Goal: Task Accomplishment & Management: Use online tool/utility

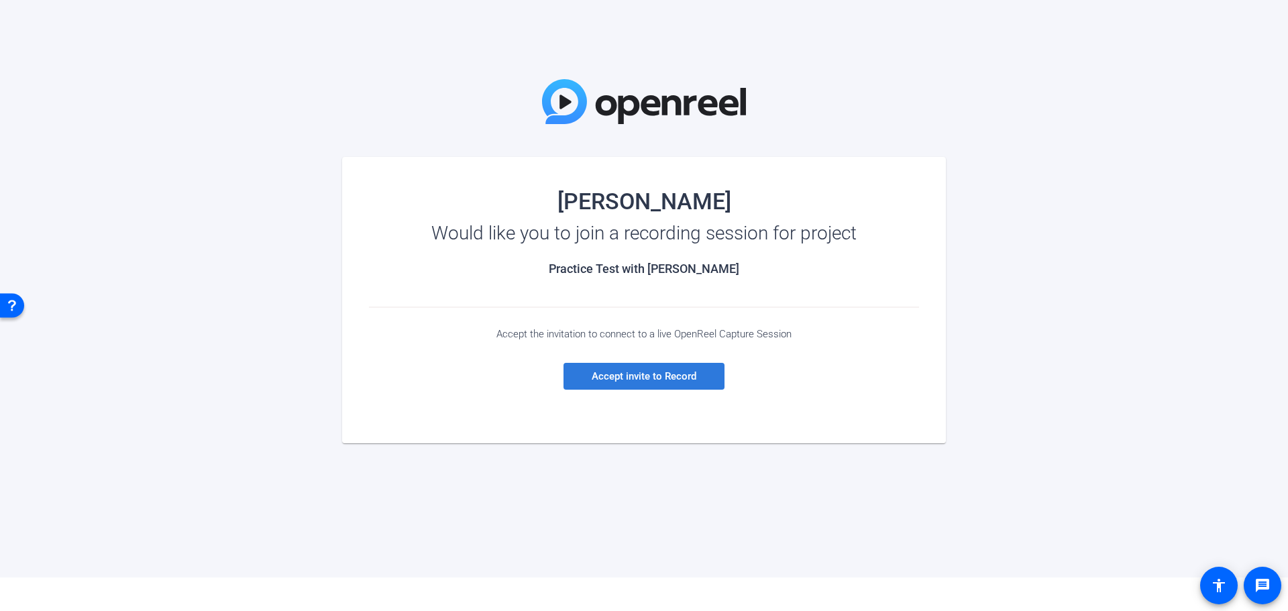
click at [686, 385] on span at bounding box center [644, 376] width 161 height 32
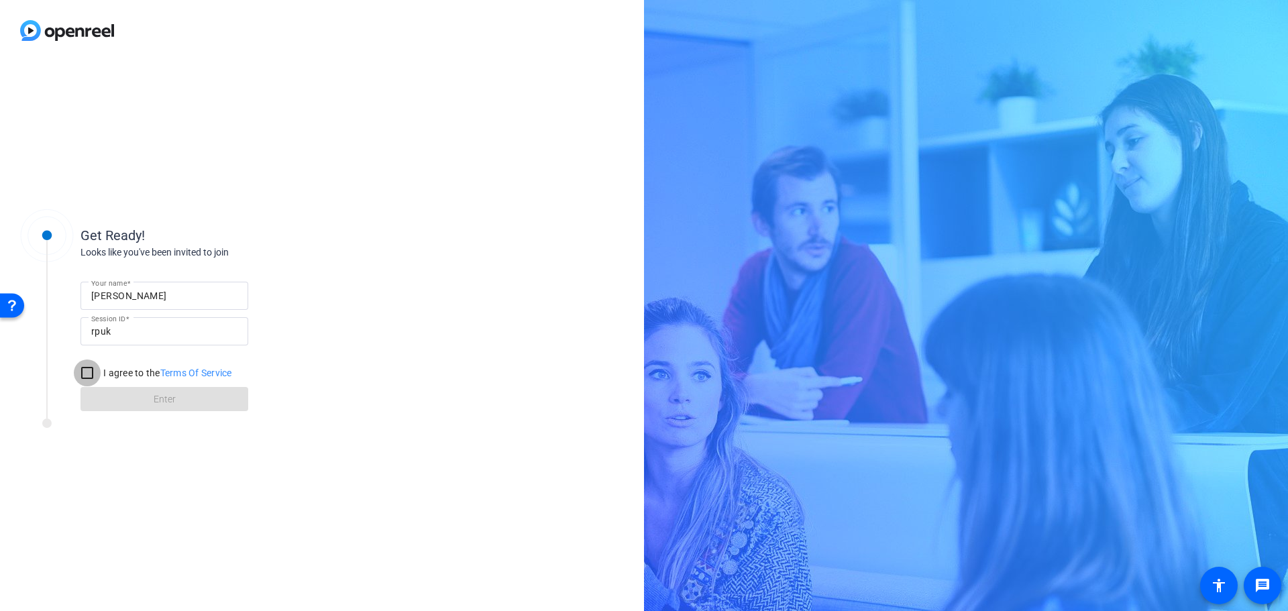
click at [87, 380] on input "I agree to the Terms Of Service" at bounding box center [87, 373] width 27 height 27
checkbox input "true"
click at [152, 410] on span at bounding box center [165, 399] width 168 height 32
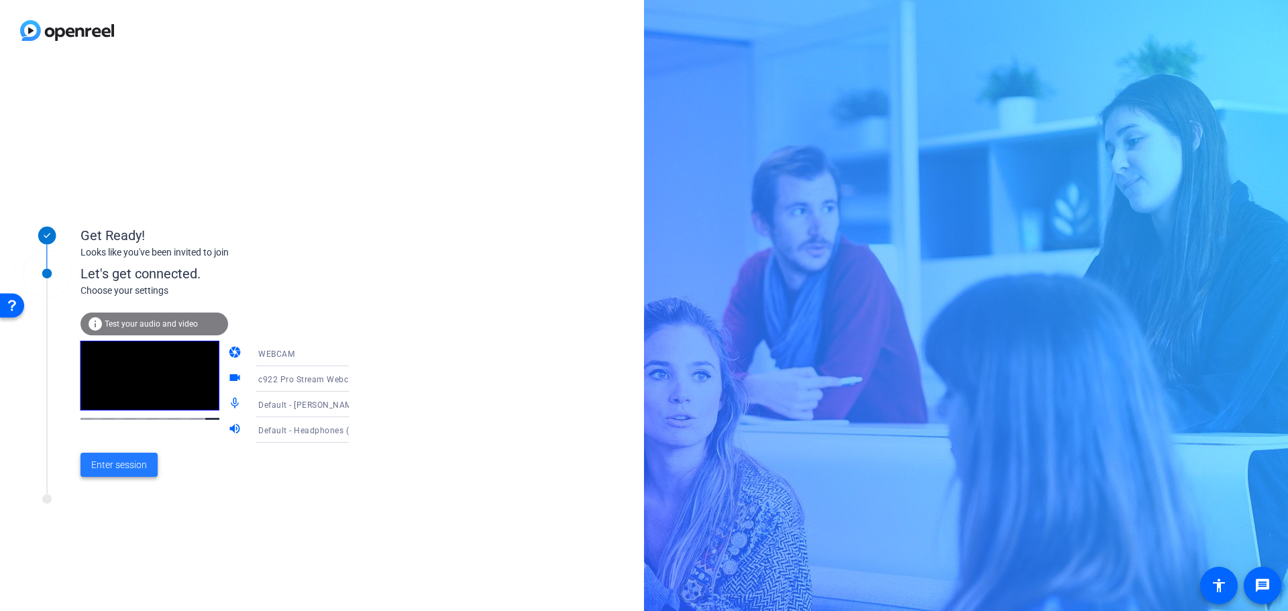
click at [128, 462] on span "Enter session" at bounding box center [119, 465] width 56 height 14
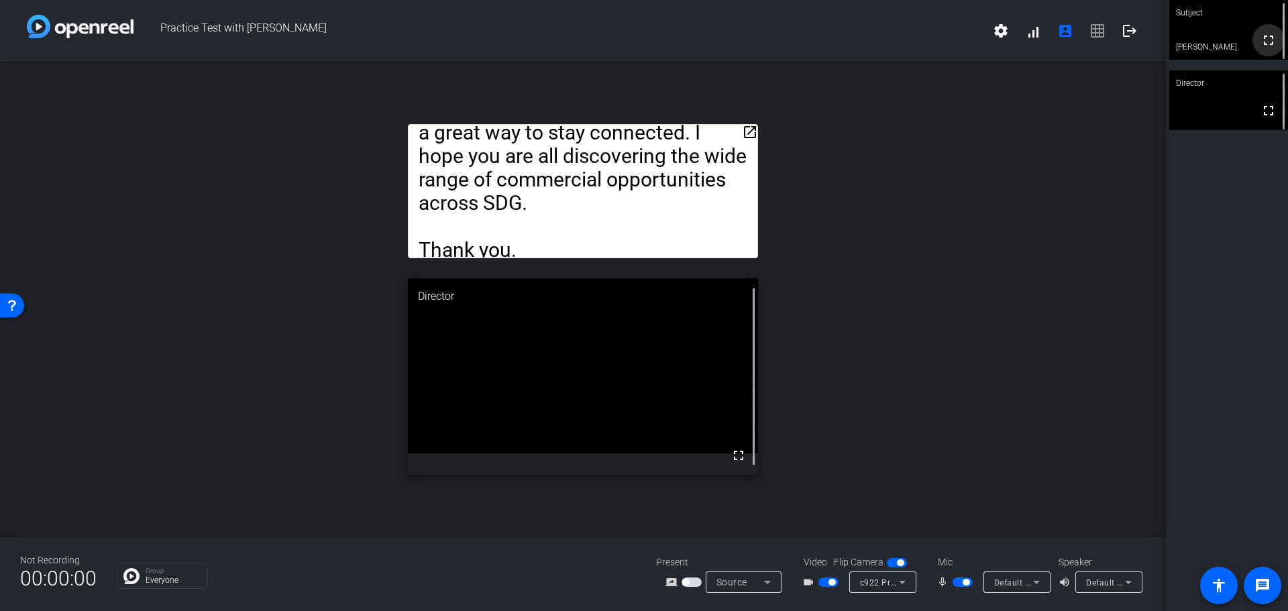
click at [1261, 40] on mat-icon "fullscreen" at bounding box center [1269, 40] width 16 height 16
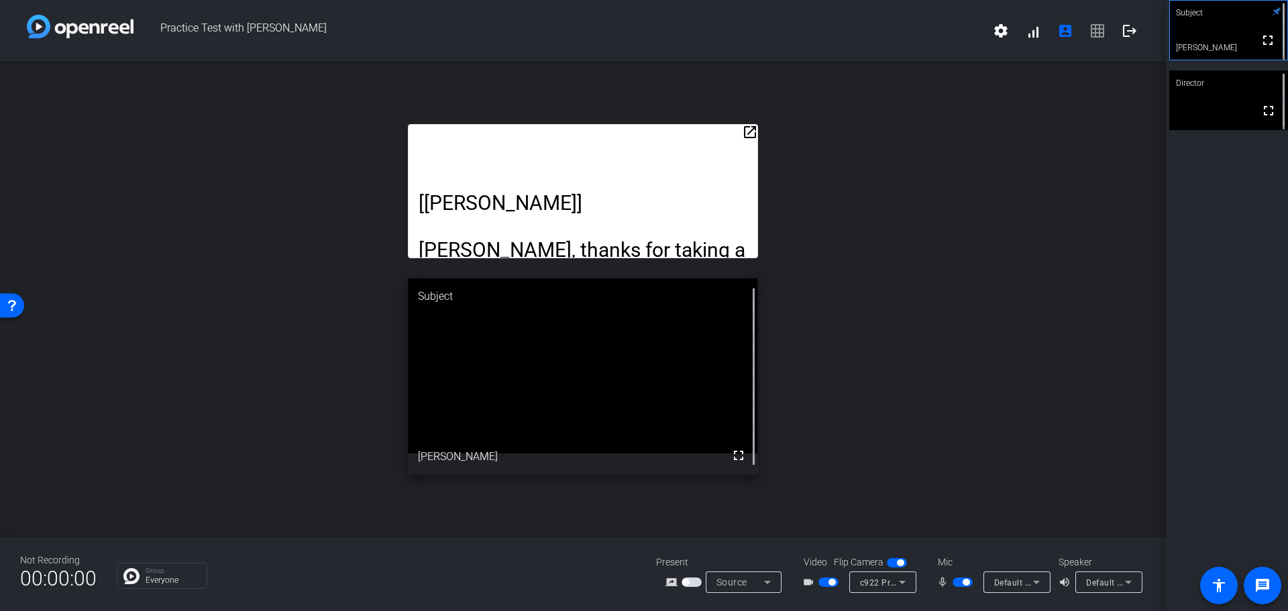
click at [893, 338] on div "open_in_new [[PERSON_NAME]] [PERSON_NAME], thanks for taking a few minutes to c…" at bounding box center [583, 300] width 1166 height 476
click at [1130, 30] on mat-icon "logout" at bounding box center [1130, 31] width 16 height 16
